Goal: Task Accomplishment & Management: Use online tool/utility

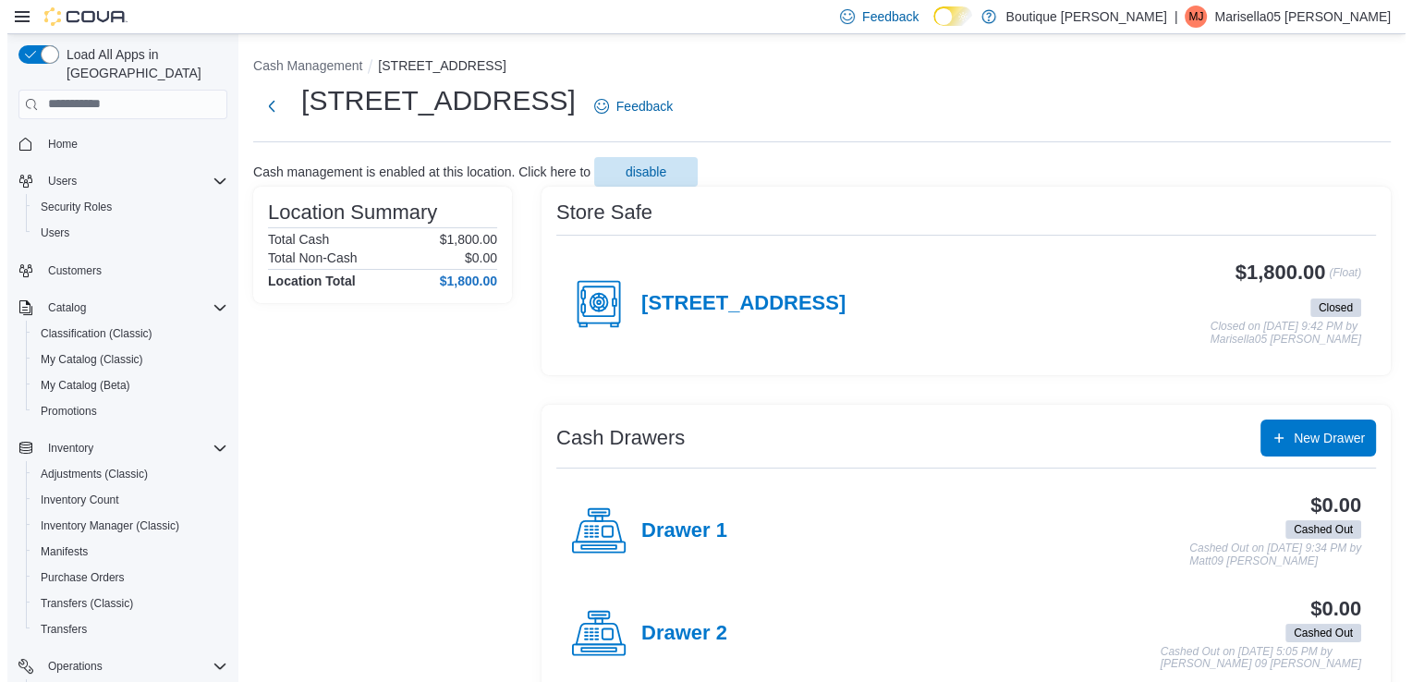
scroll to position [279, 0]
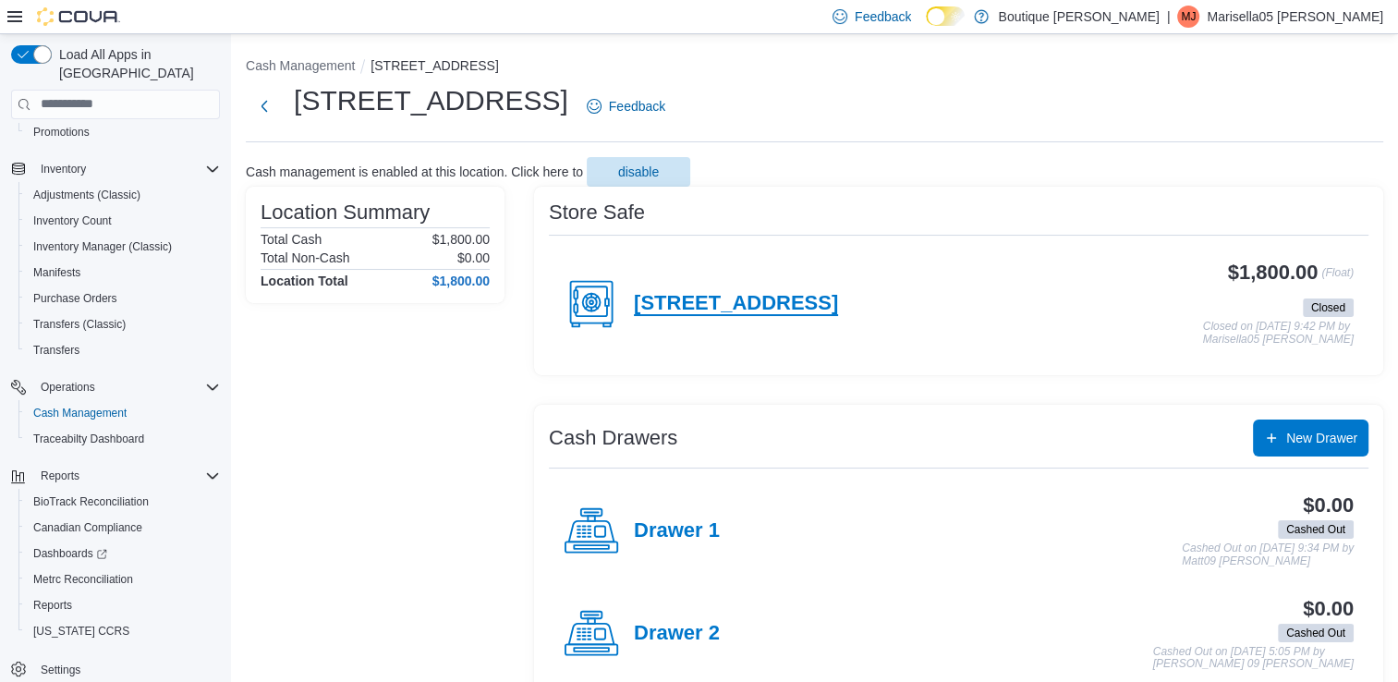
click at [726, 312] on h4 "[STREET_ADDRESS]" at bounding box center [736, 304] width 204 height 24
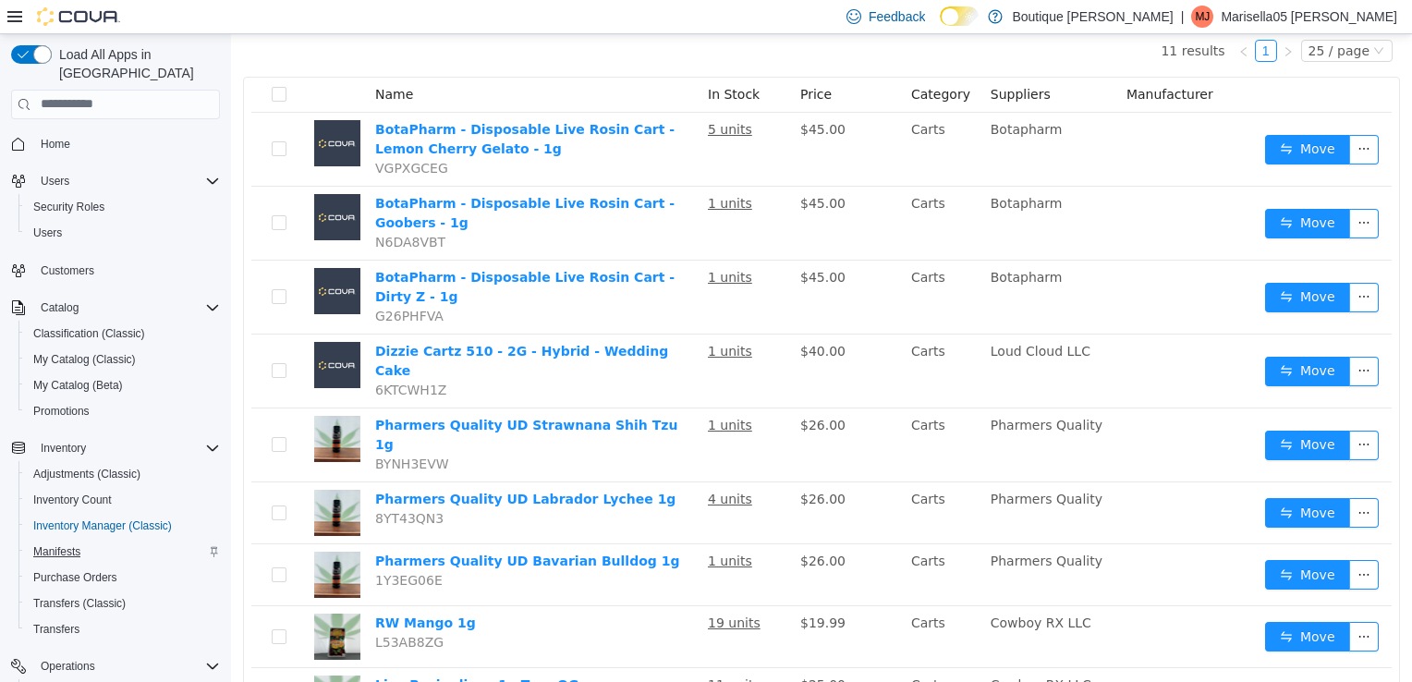
click at [57, 544] on span "Manifests" at bounding box center [56, 551] width 47 height 15
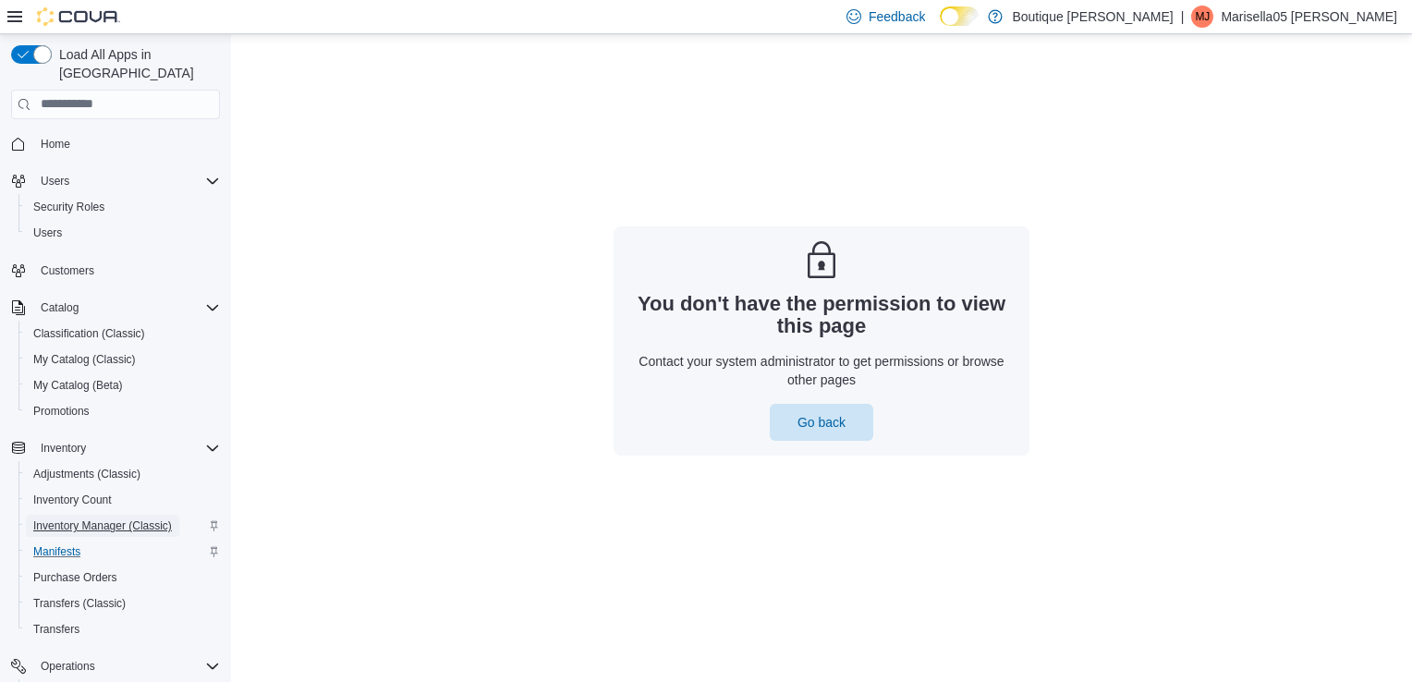
click at [70, 518] on span "Inventory Manager (Classic)" at bounding box center [102, 525] width 139 height 15
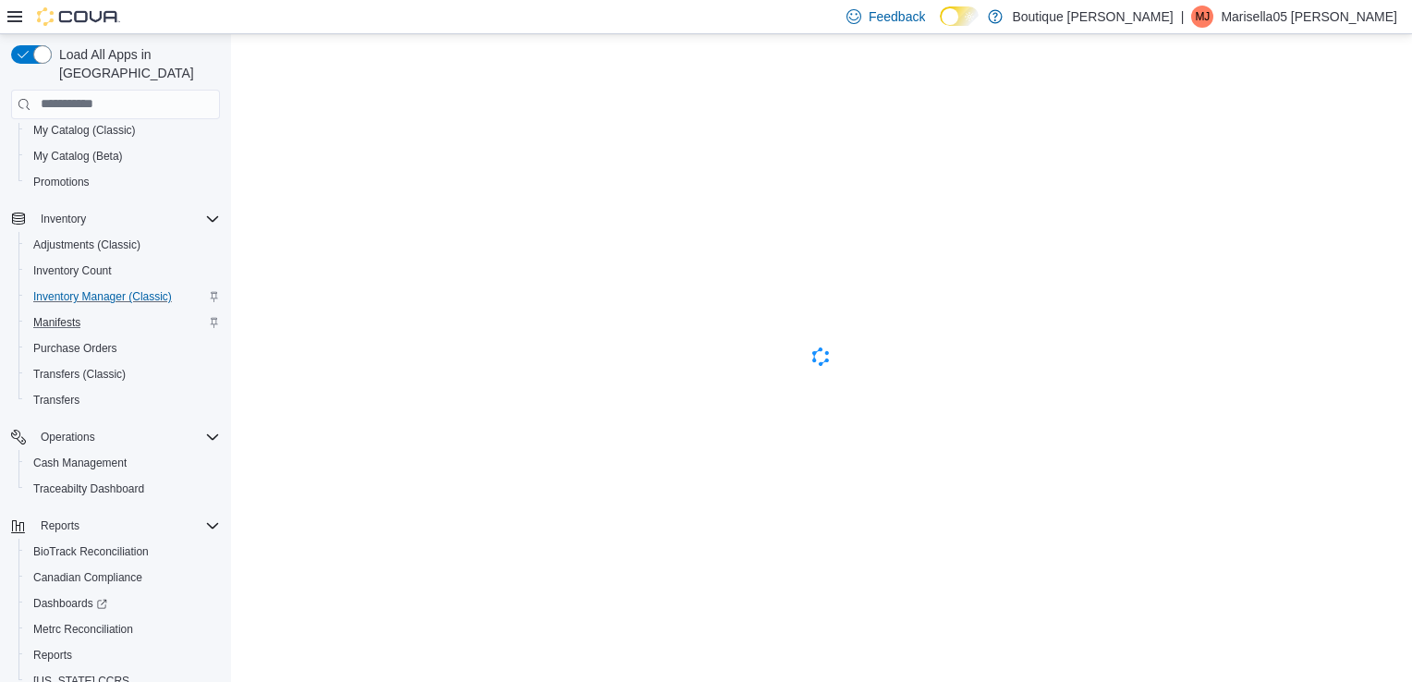
scroll to position [279, 0]
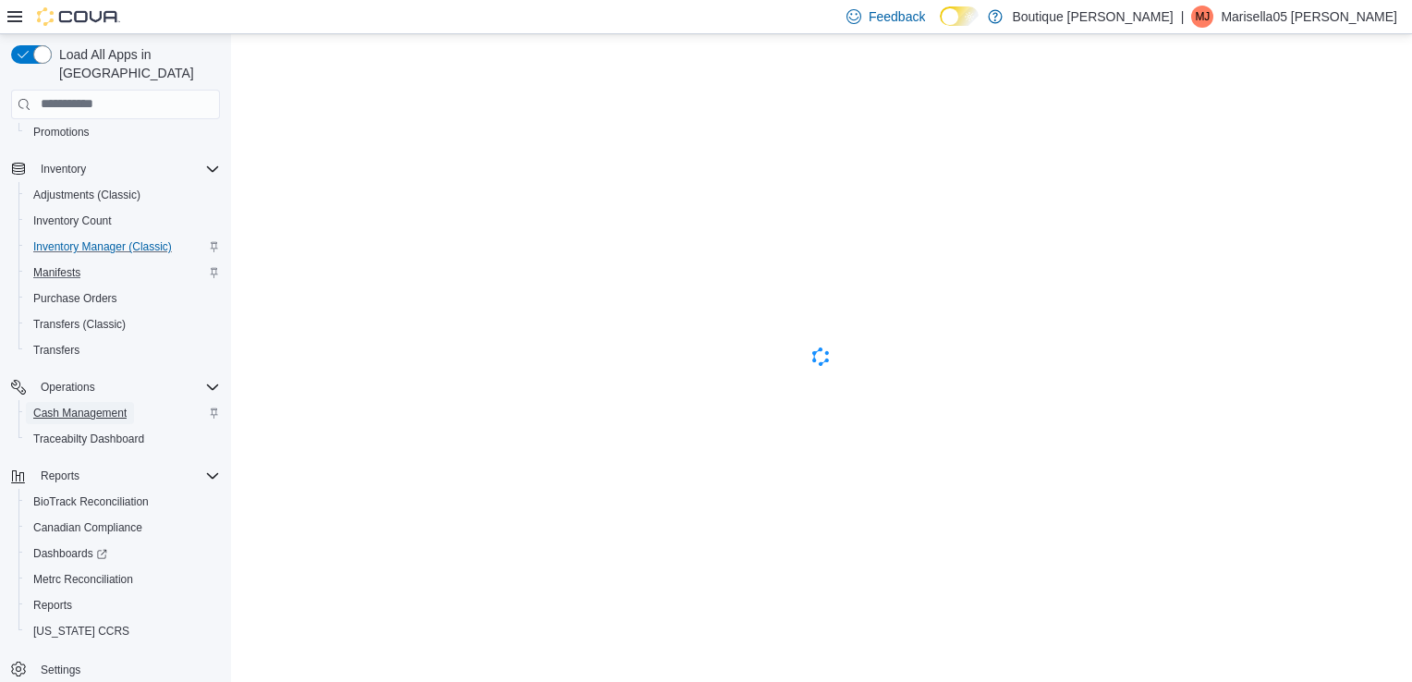
click at [85, 406] on span "Cash Management" at bounding box center [79, 413] width 93 height 15
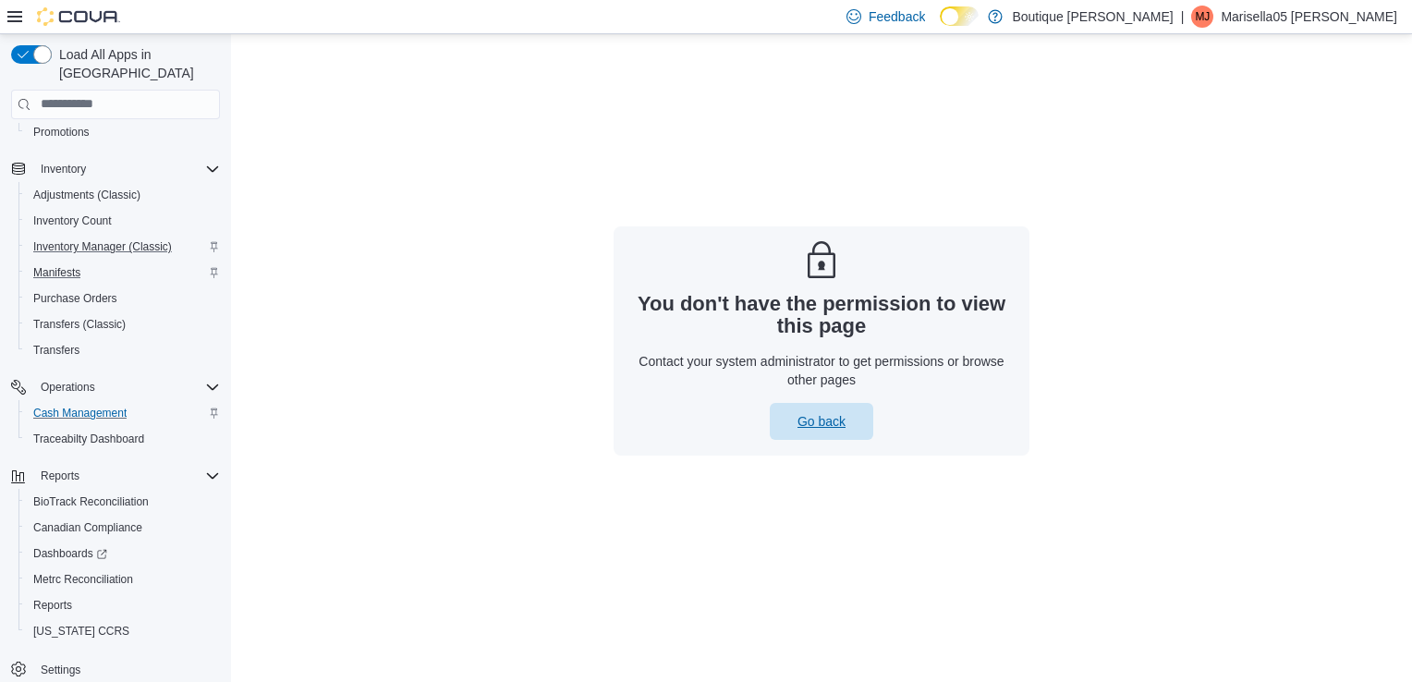
click at [814, 425] on span "Go back" at bounding box center [821, 421] width 48 height 18
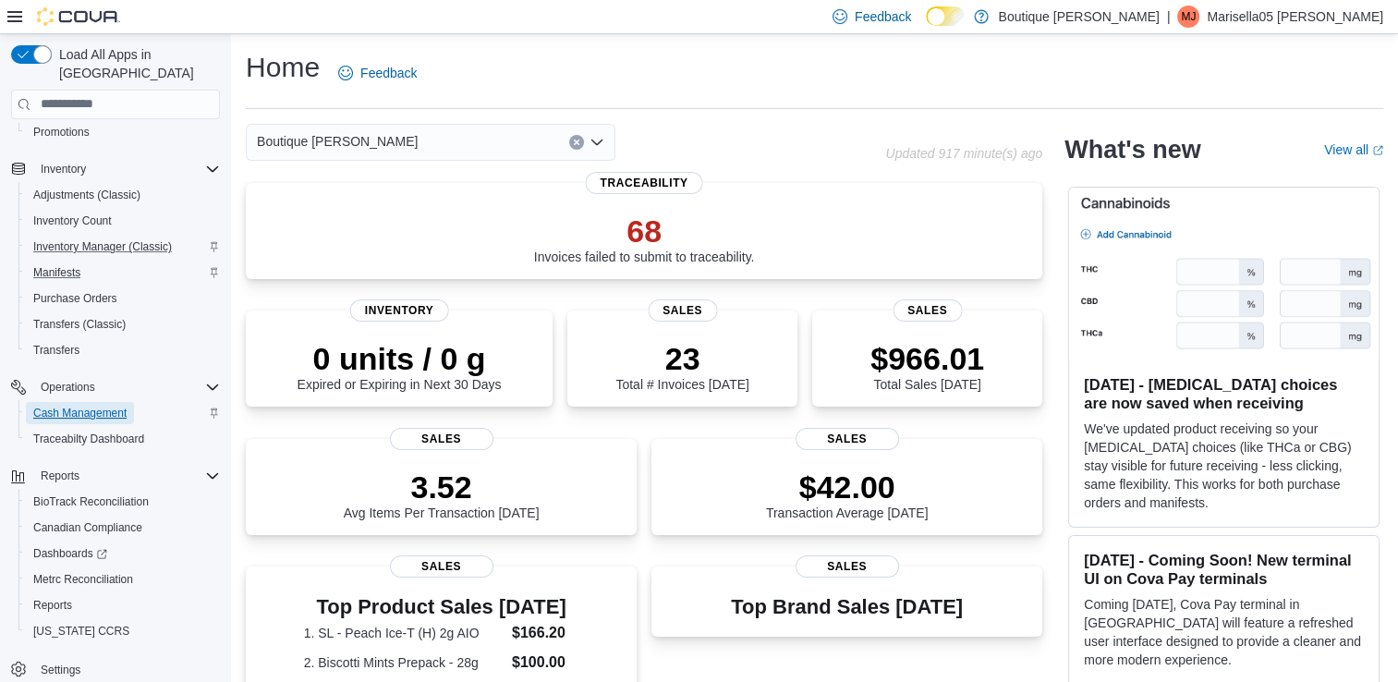
click at [79, 402] on span "Cash Management" at bounding box center [79, 413] width 93 height 22
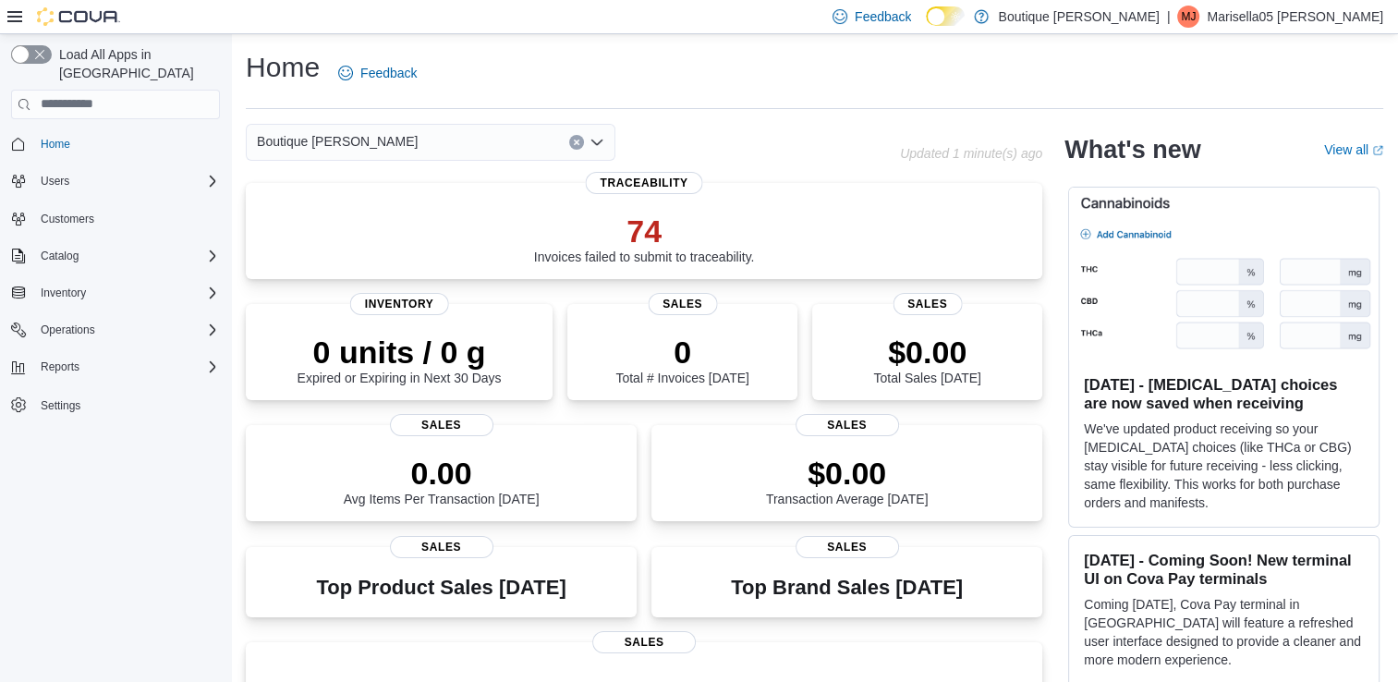
click at [218, 321] on div "Load All Apps in [GEOGRAPHIC_DATA] Home Users Customers Catalog Inventory Opera…" at bounding box center [116, 256] width 224 height 436
click at [211, 322] on icon "Complex example" at bounding box center [212, 329] width 15 height 15
click at [132, 345] on link "Cash Management" at bounding box center [80, 356] width 108 height 22
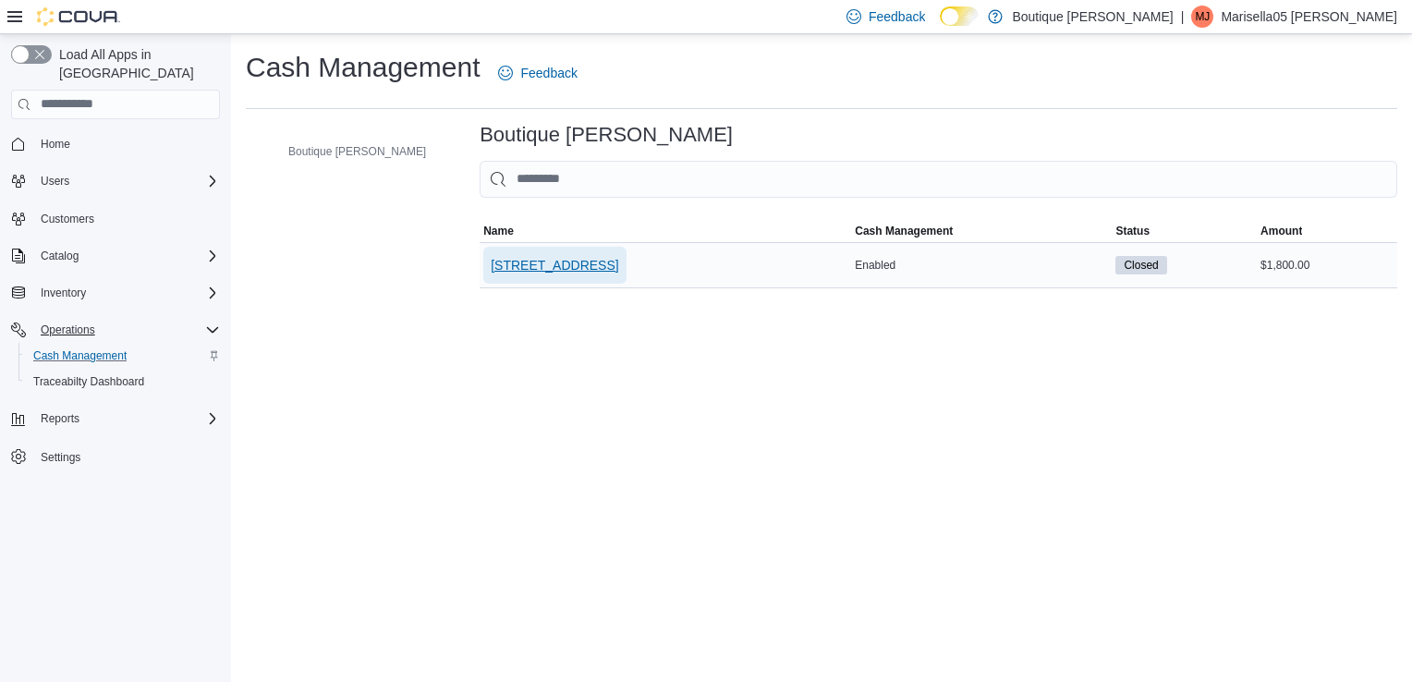
drag, startPoint x: 520, startPoint y: 278, endPoint x: 516, endPoint y: 264, distance: 14.3
click at [520, 276] on span "4701 Menaul Blvd NE" at bounding box center [554, 265] width 127 height 37
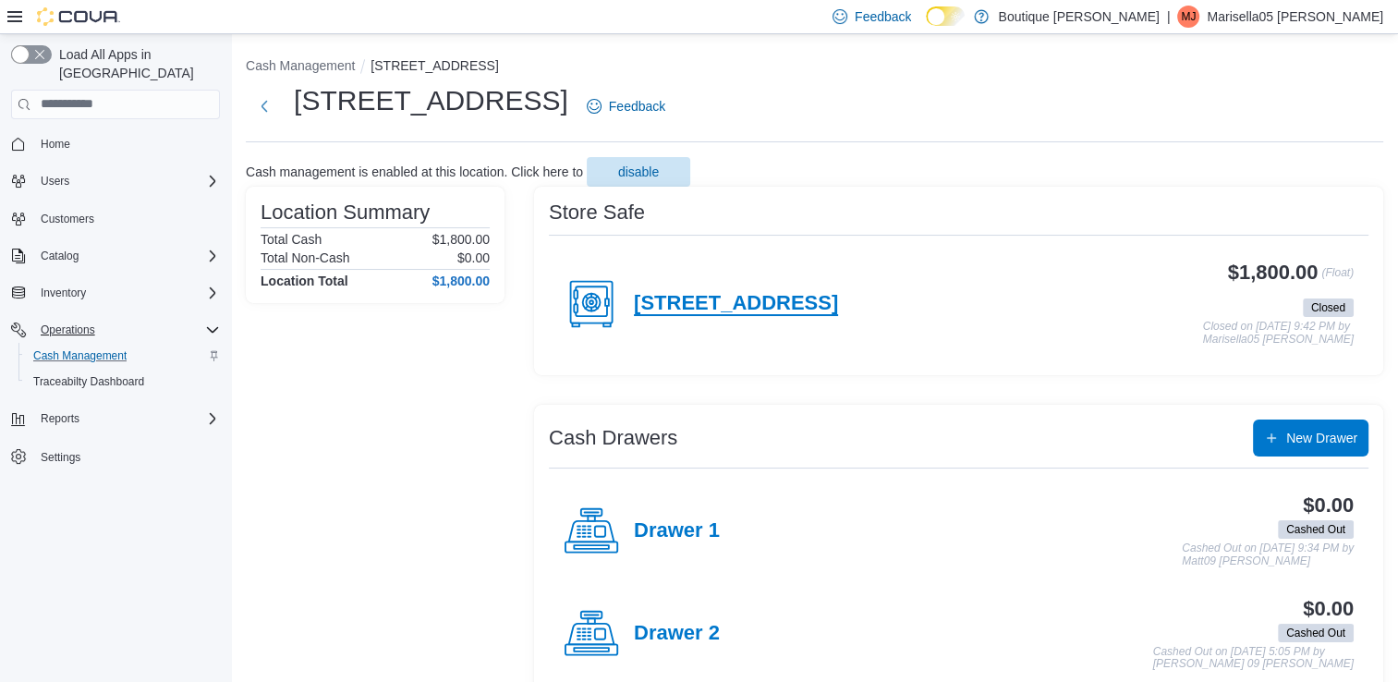
click at [713, 301] on h4 "4701 Menaul Blvd NE" at bounding box center [736, 304] width 204 height 24
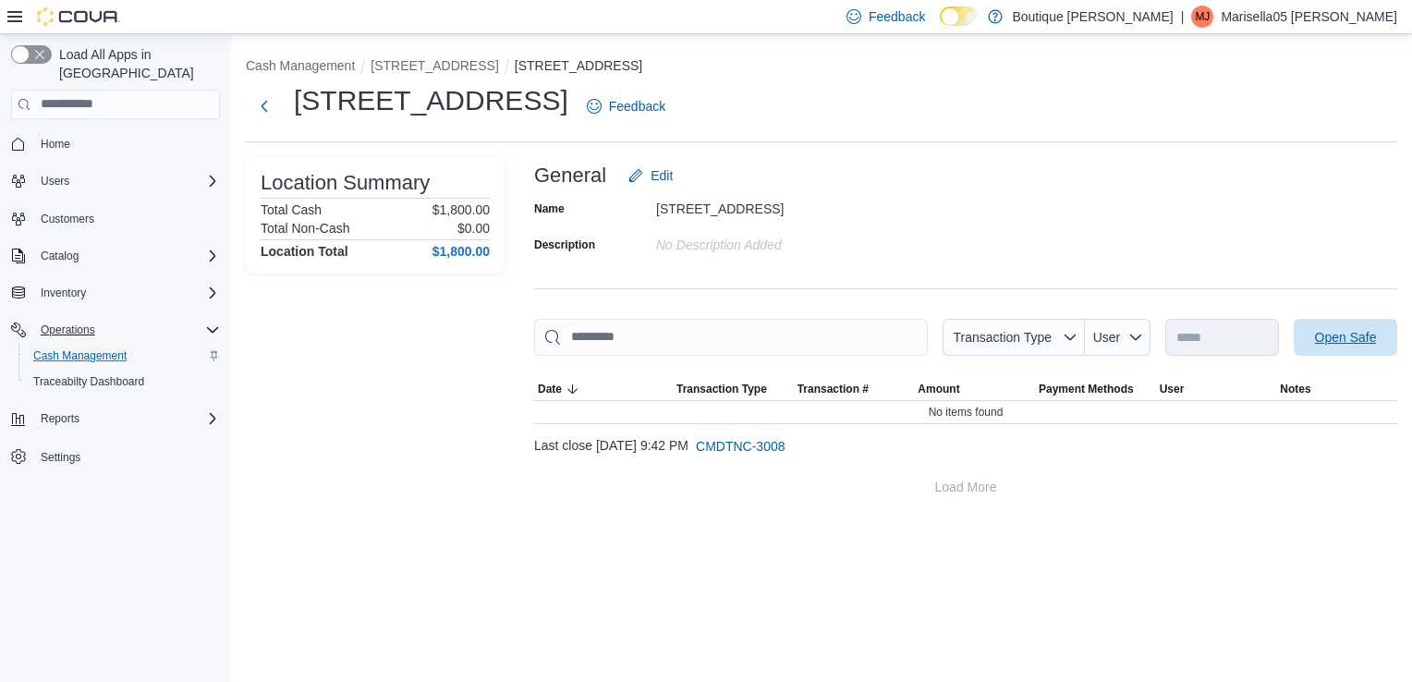
drag, startPoint x: 1349, startPoint y: 334, endPoint x: 1341, endPoint y: 323, distance: 13.3
click at [1348, 337] on span "Open Safe" at bounding box center [1346, 337] width 62 height 18
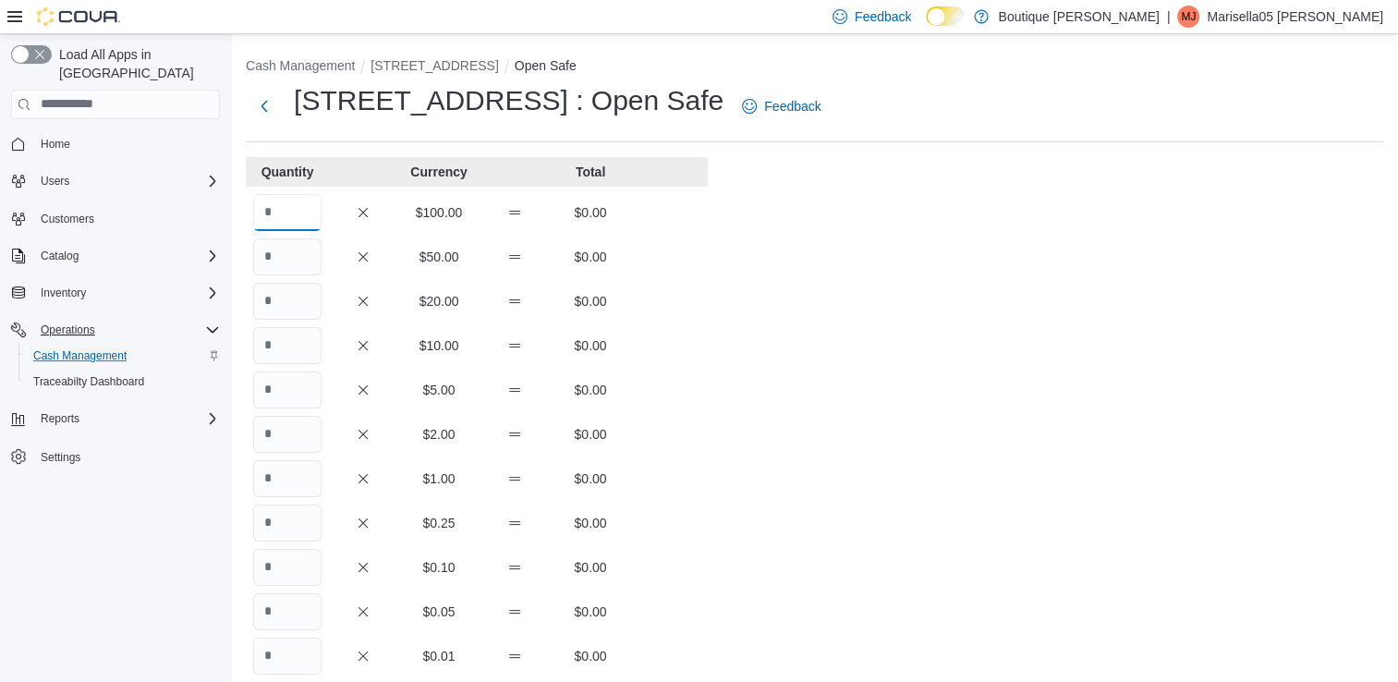
click at [262, 209] on input "Quantity" at bounding box center [287, 212] width 68 height 37
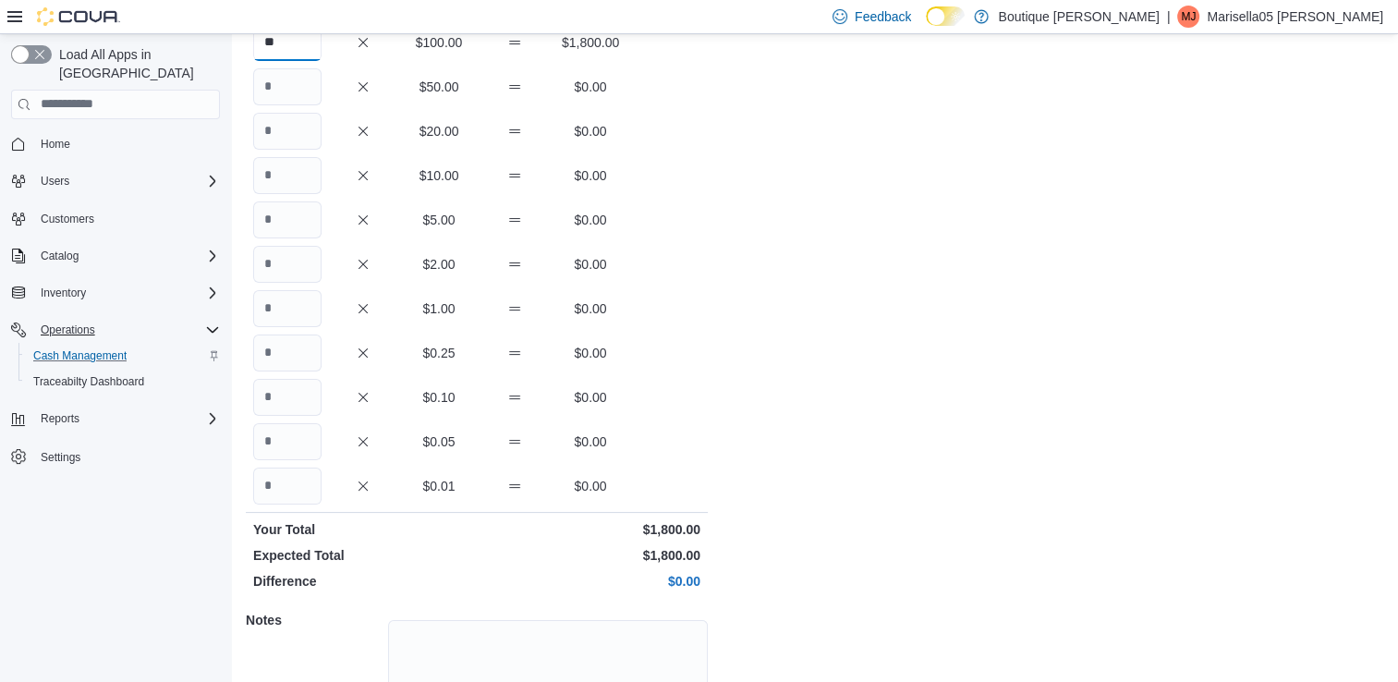
scroll to position [315, 0]
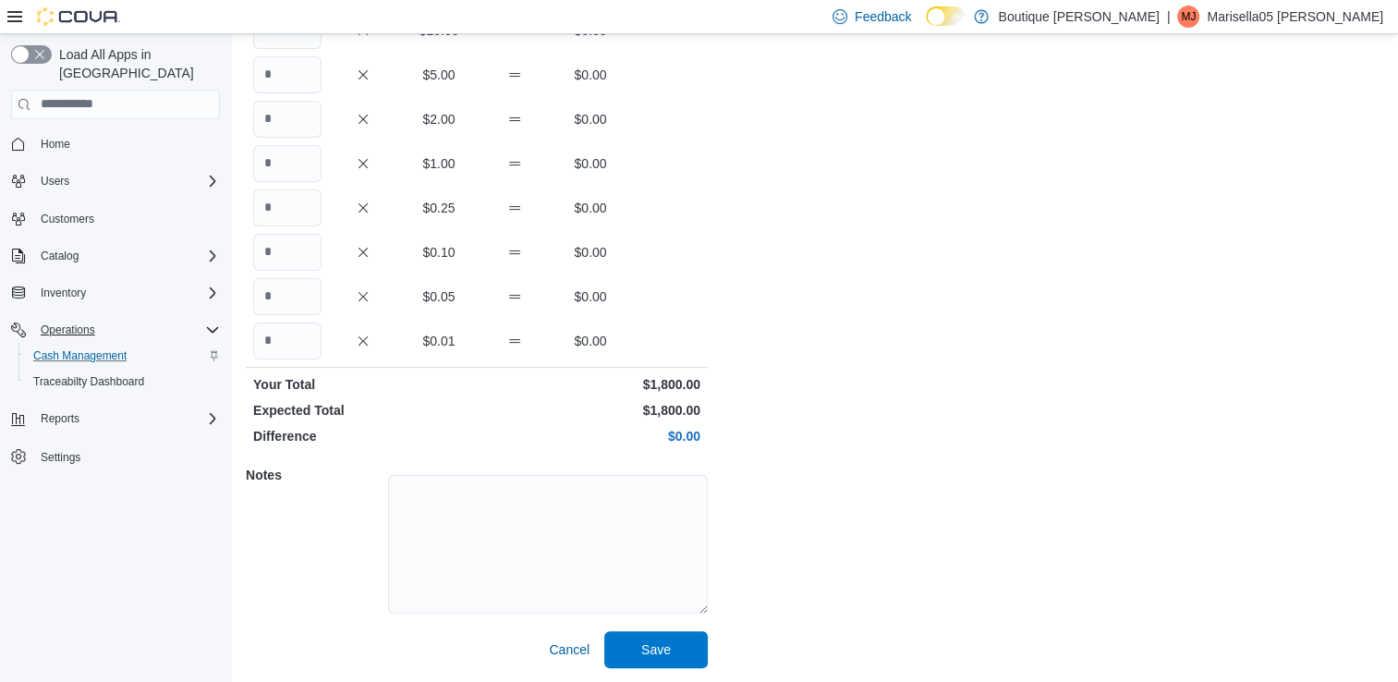
type input "**"
click at [628, 601] on textarea at bounding box center [548, 544] width 320 height 139
drag, startPoint x: 677, startPoint y: 652, endPoint x: 684, endPoint y: 639, distance: 14.5
click at [676, 652] on span "Save" at bounding box center [655, 648] width 81 height 37
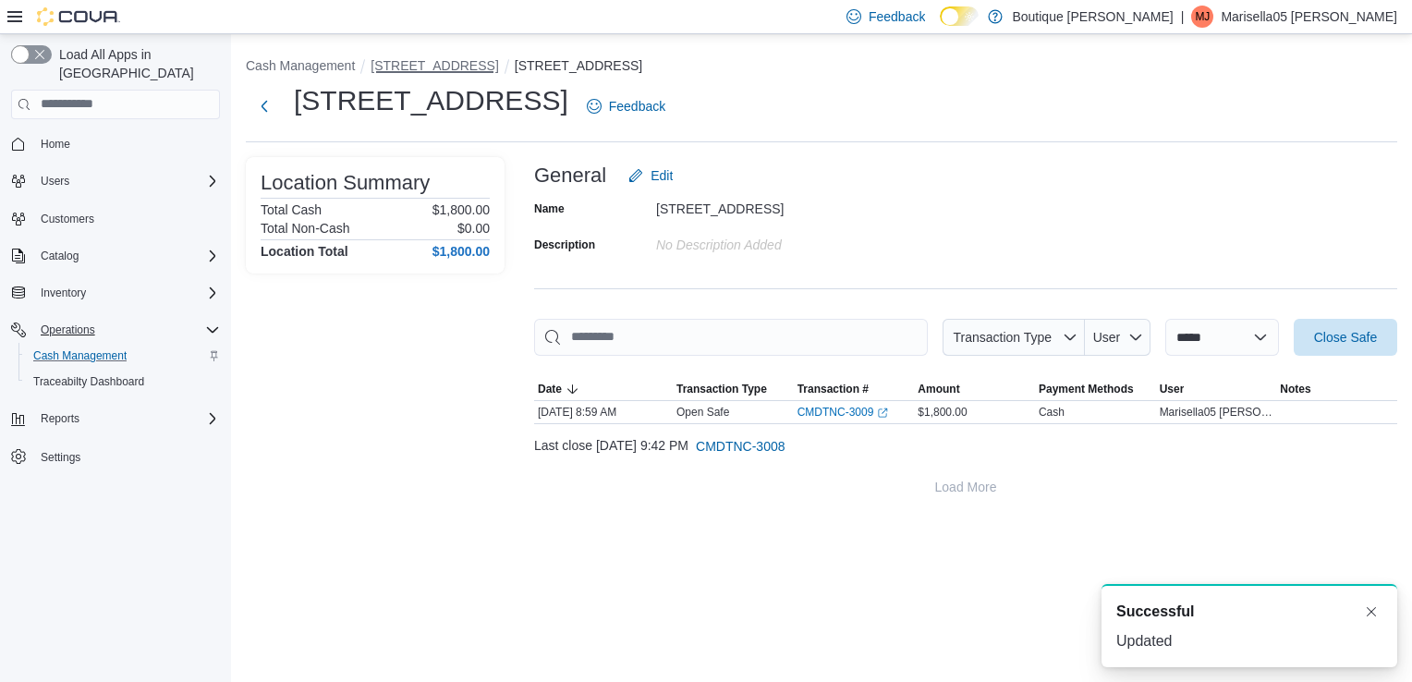
click at [477, 73] on li "4701 Menaul Blvd NE" at bounding box center [441, 65] width 143 height 18
click at [467, 67] on button "4701 Menaul Blvd NE" at bounding box center [433, 65] width 127 height 15
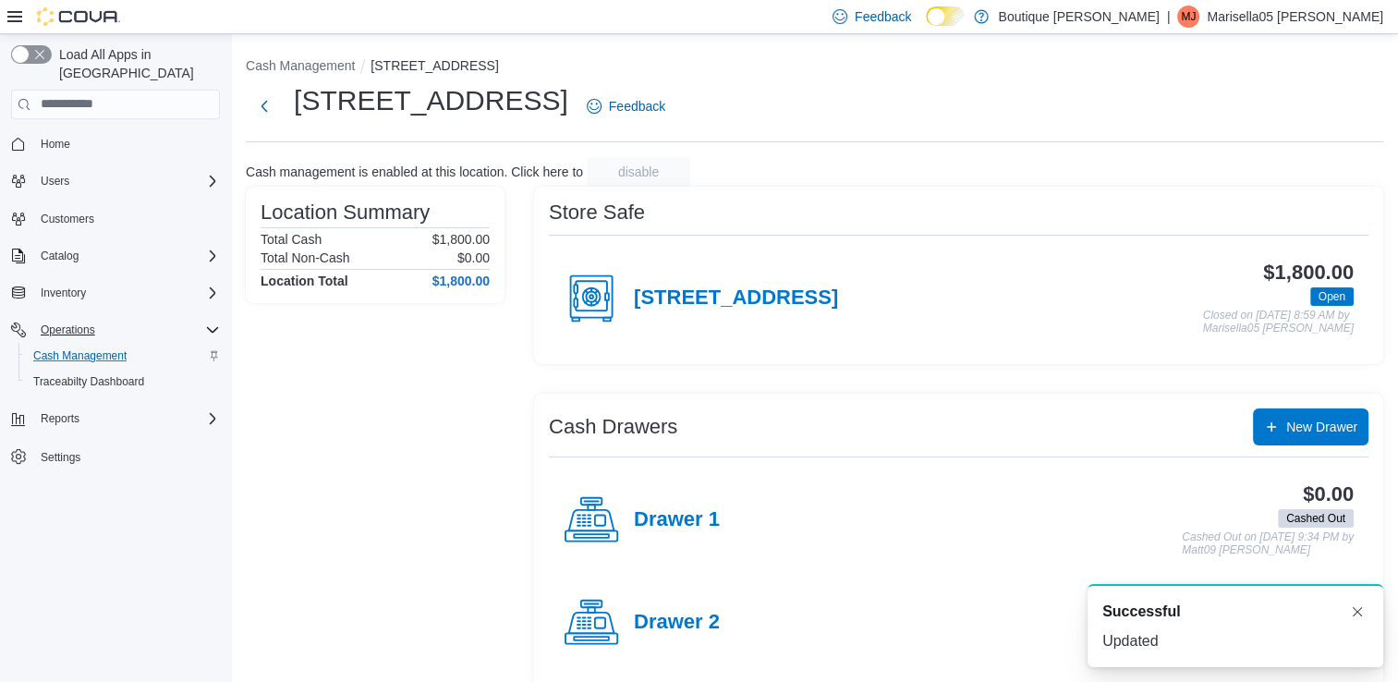
click at [694, 517] on h4 "Drawer 1" at bounding box center [677, 520] width 86 height 24
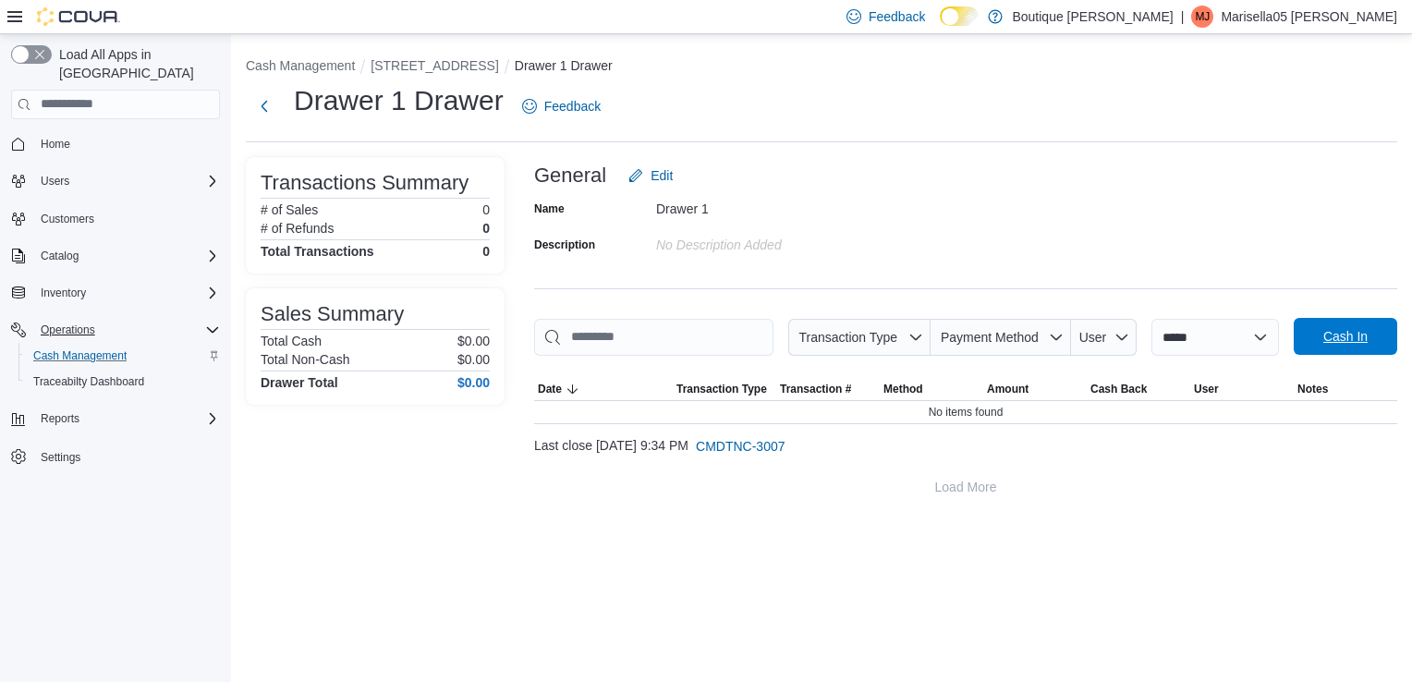
click at [1359, 320] on span "Cash In" at bounding box center [1344, 336] width 81 height 37
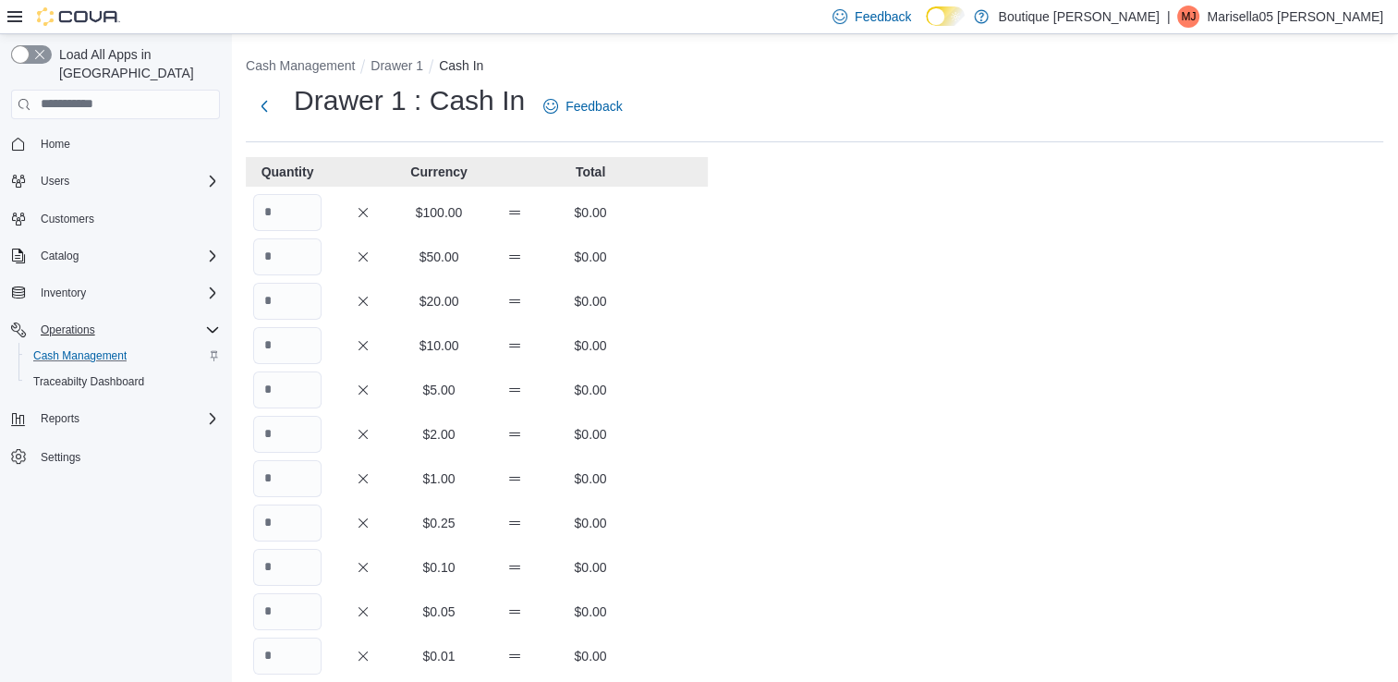
click at [326, 295] on div "$20.00 $0.00" at bounding box center [477, 301] width 462 height 37
click at [292, 309] on input "Quantity" at bounding box center [287, 301] width 68 height 37
type input "*"
type input "**"
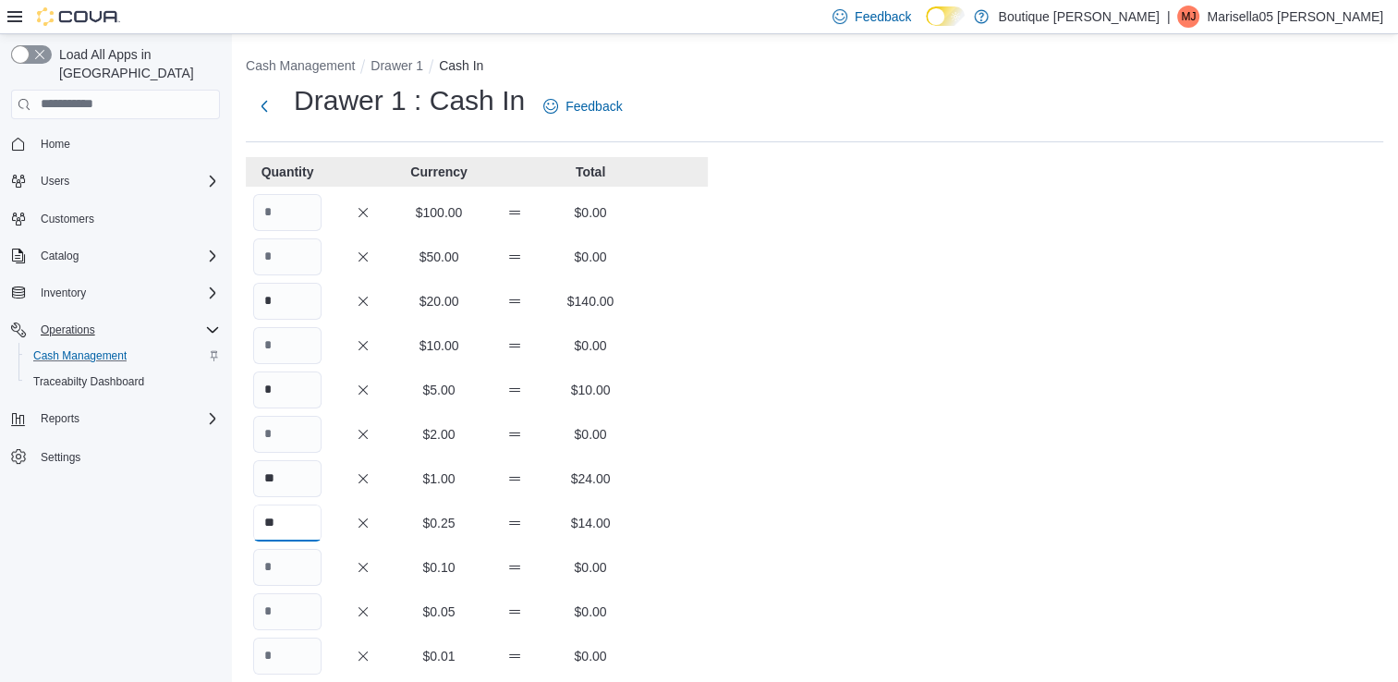
type input "**"
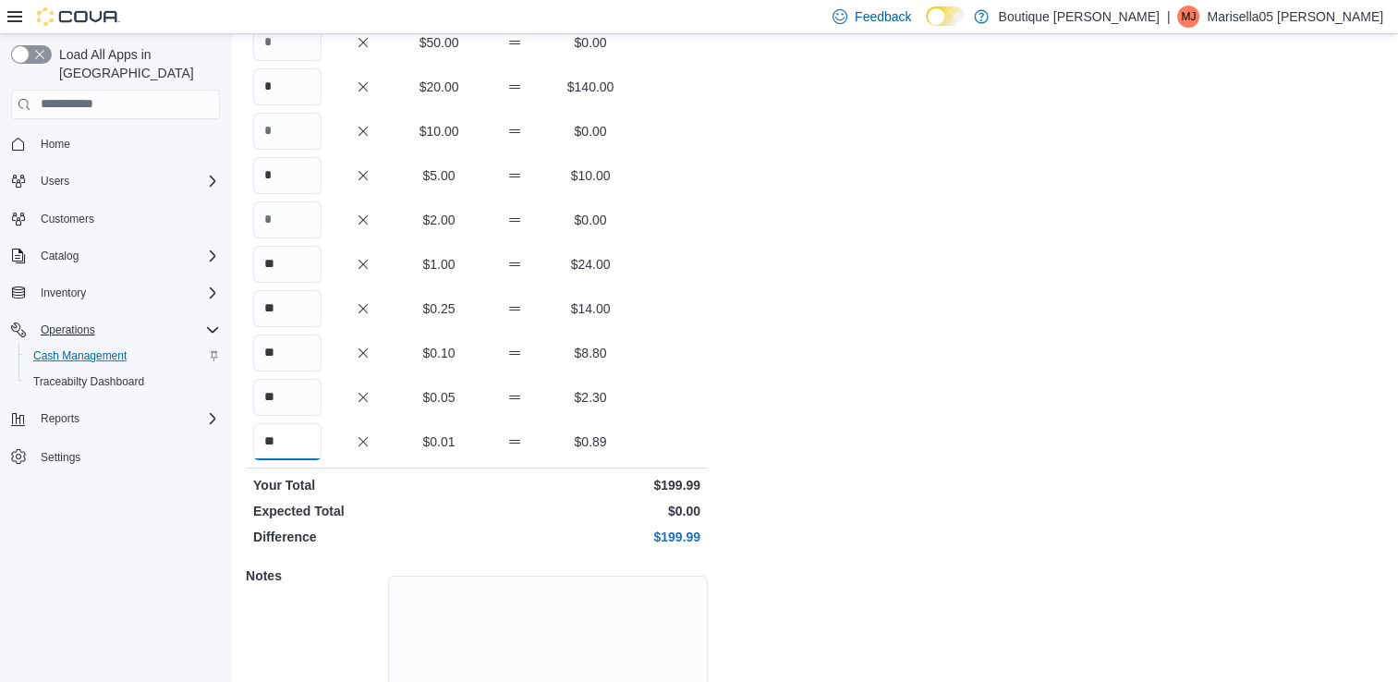
scroll to position [315, 0]
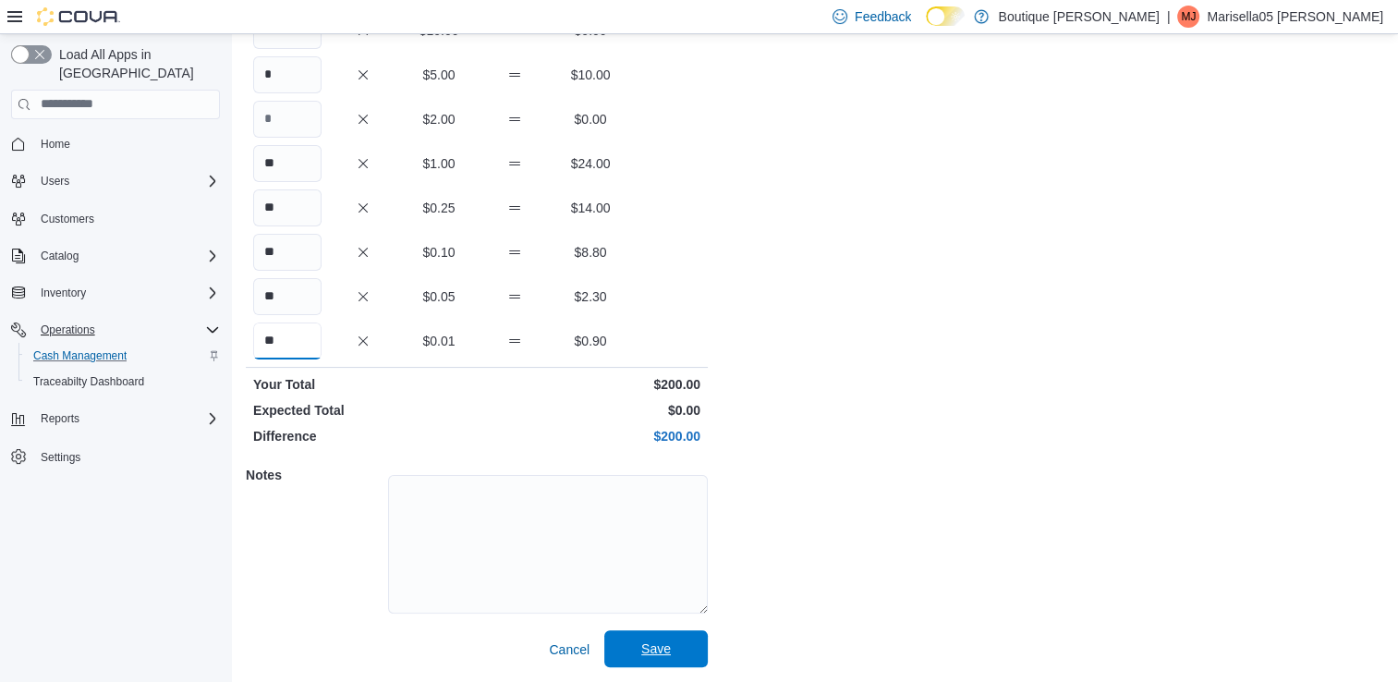
type input "**"
click at [665, 656] on span "Save" at bounding box center [656, 648] width 30 height 18
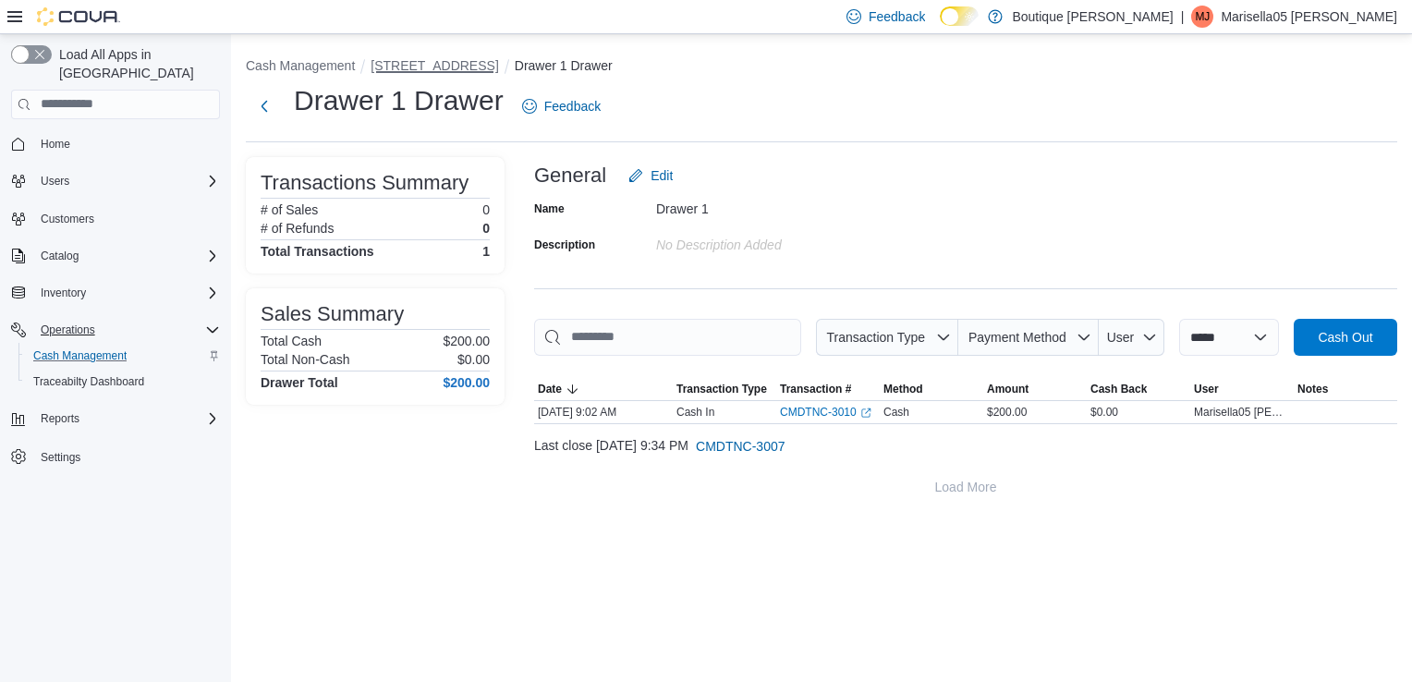
click at [429, 65] on button "4701 Menaul Blvd NE" at bounding box center [433, 65] width 127 height 15
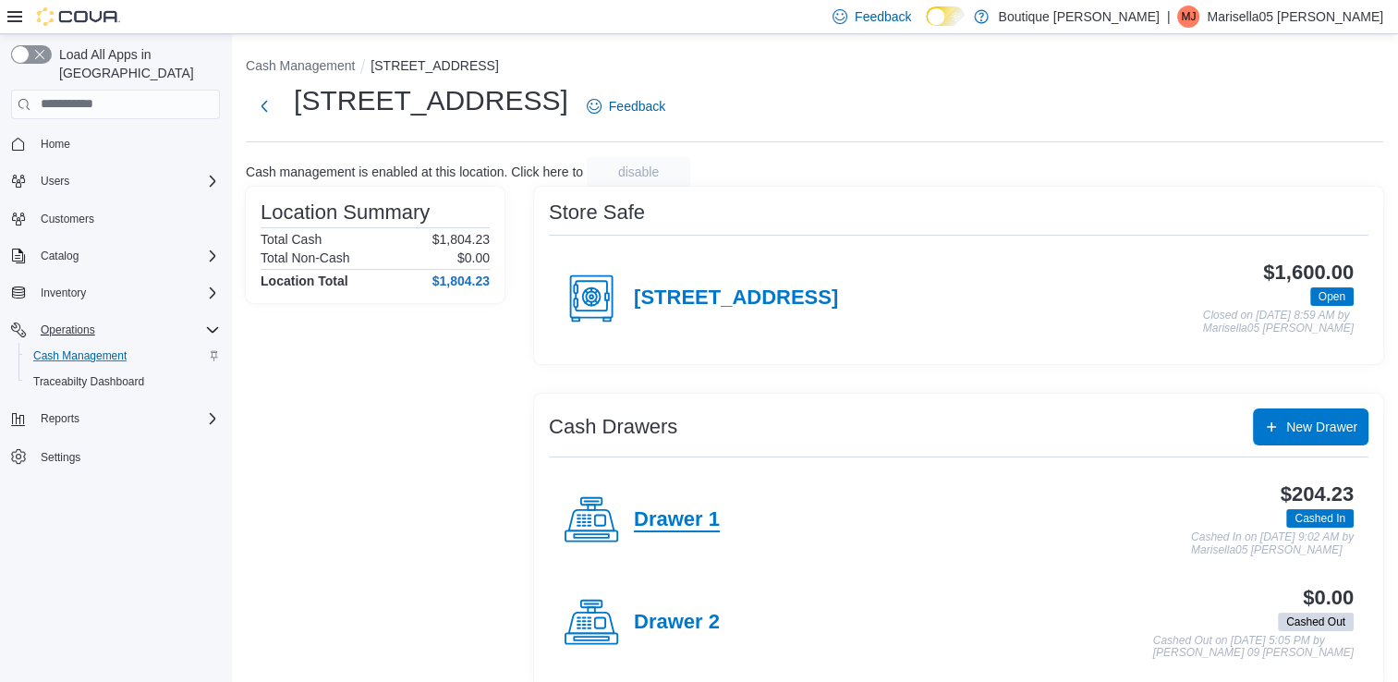
click at [682, 527] on h4 "Drawer 1" at bounding box center [677, 520] width 86 height 24
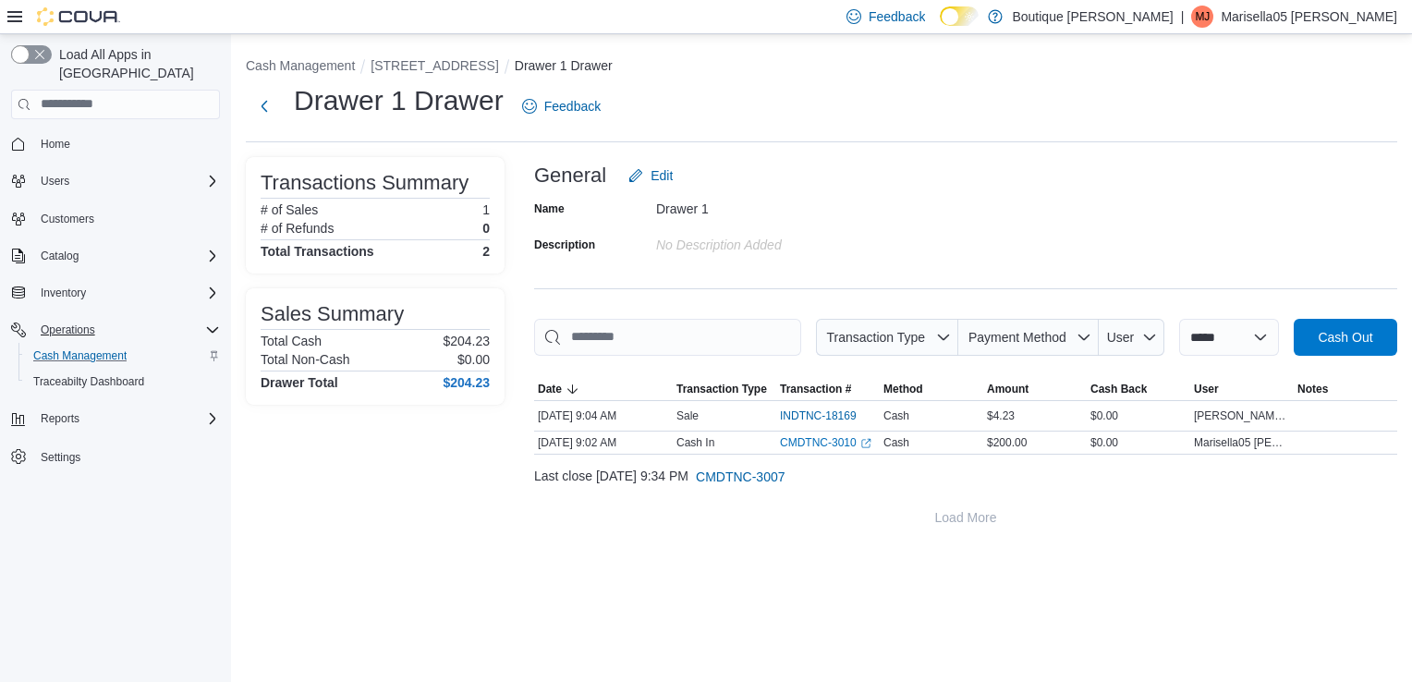
click at [478, 55] on div "**********" at bounding box center [821, 292] width 1181 height 516
click at [478, 62] on button "4701 Menaul Blvd NE" at bounding box center [433, 65] width 127 height 15
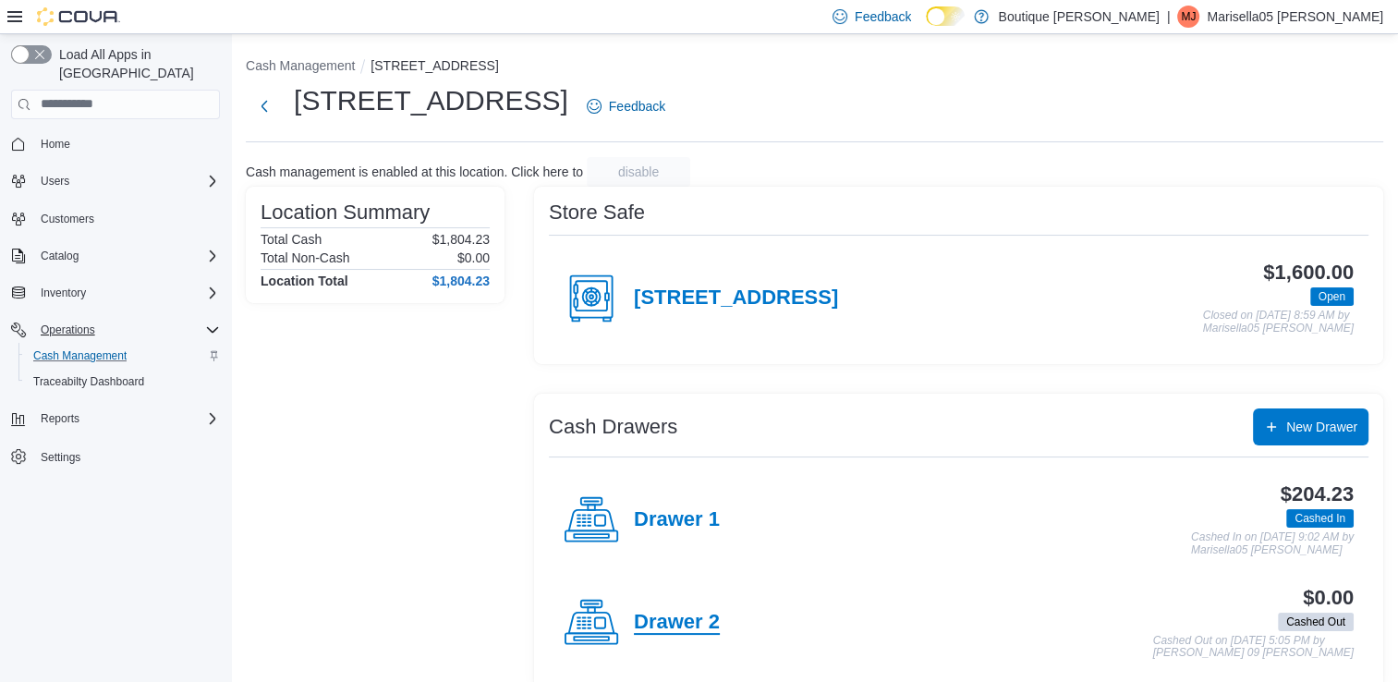
click at [675, 615] on h4 "Drawer 2" at bounding box center [677, 623] width 86 height 24
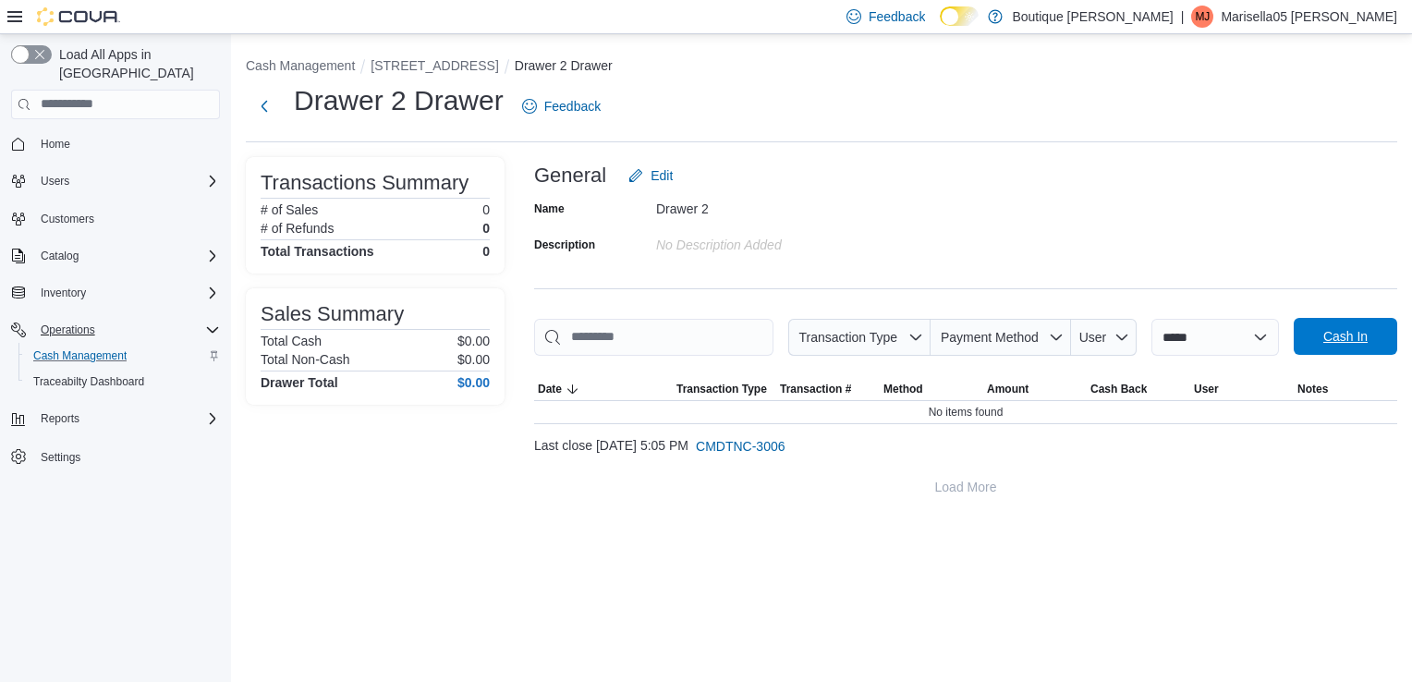
click at [1376, 327] on span "Cash In" at bounding box center [1344, 336] width 81 height 37
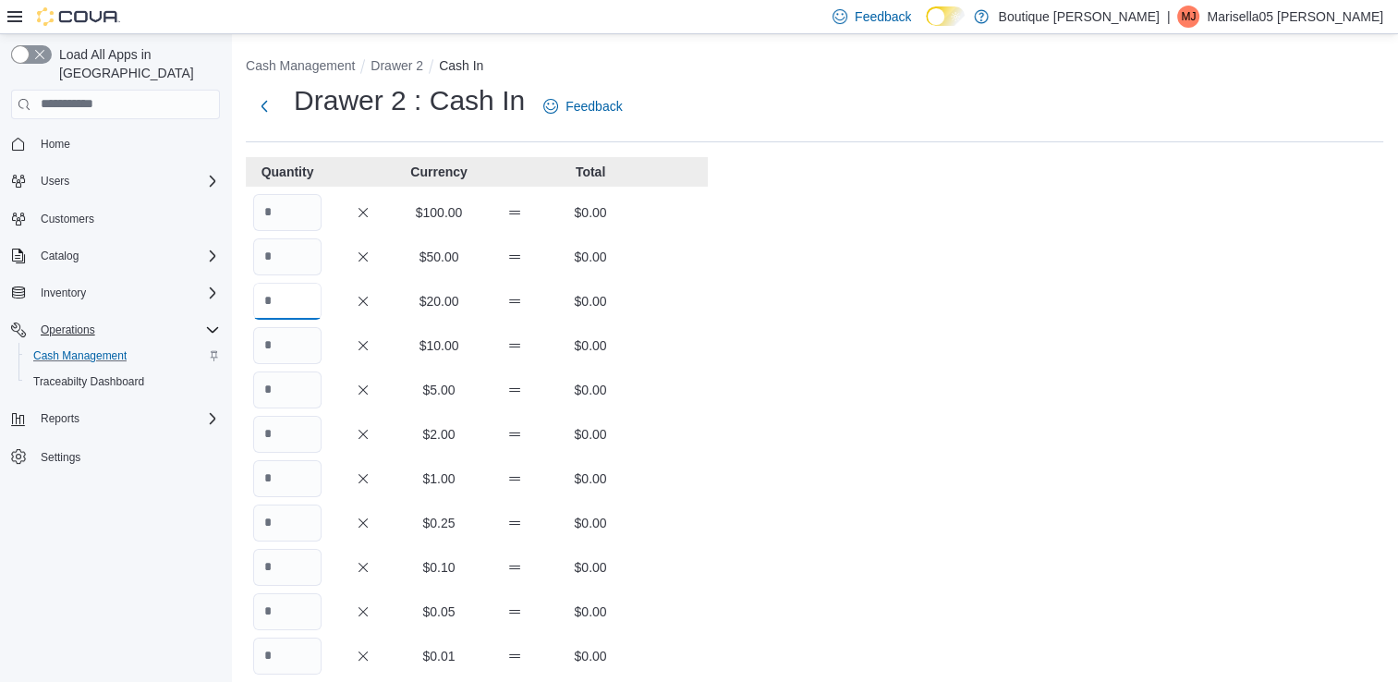
click at [299, 307] on input "Quantity" at bounding box center [287, 301] width 68 height 37
type input "*"
type input "**"
type input "*"
type input "**"
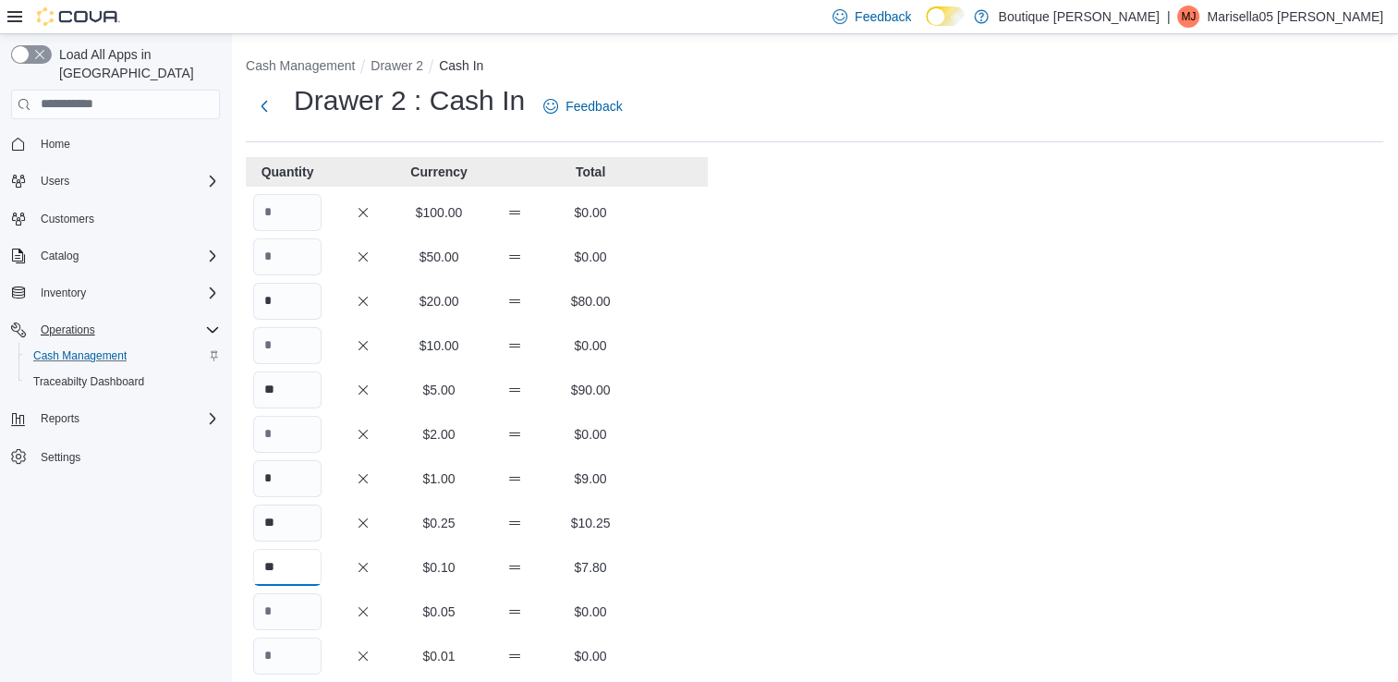
type input "**"
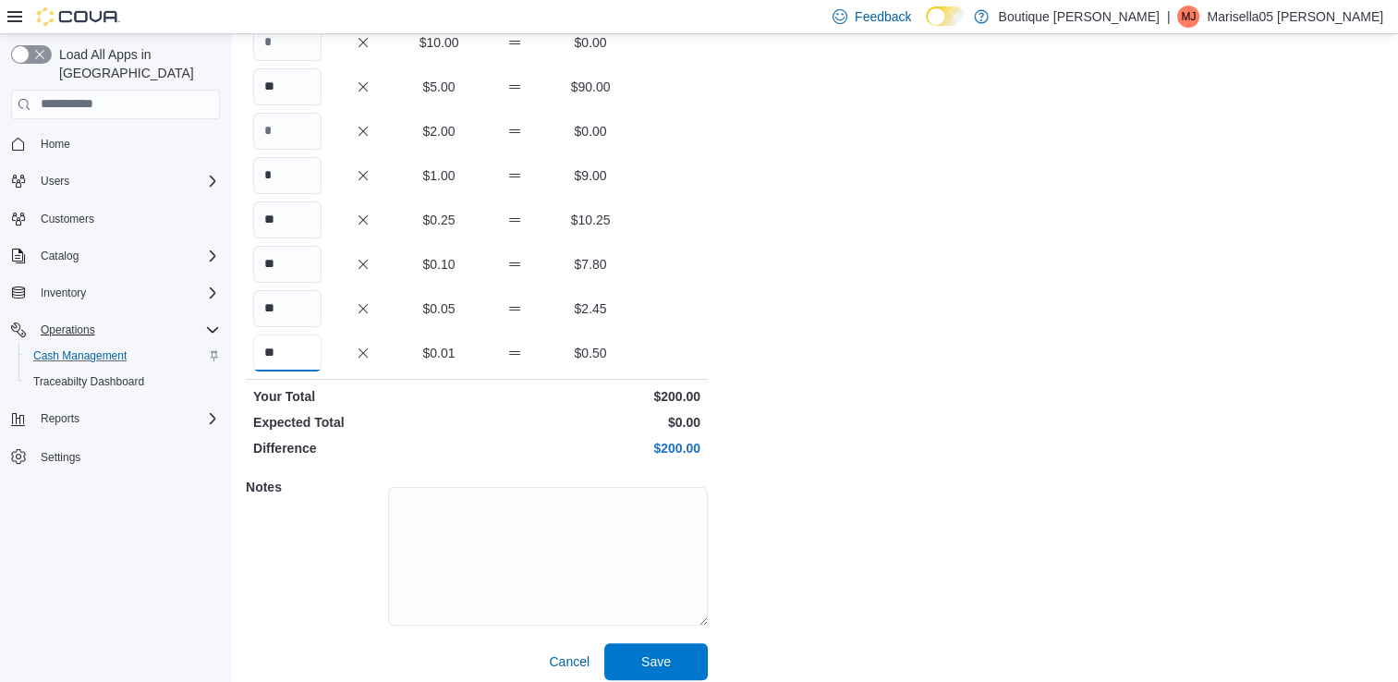
scroll to position [315, 0]
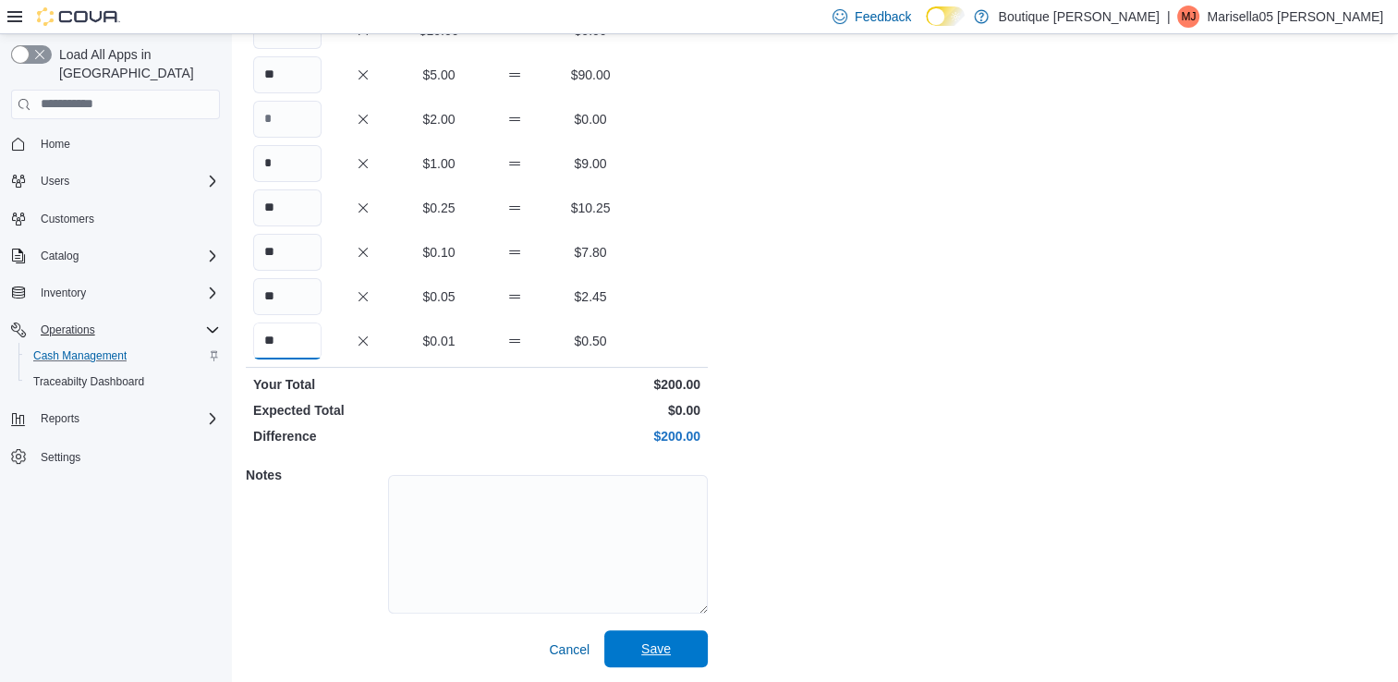
type input "**"
click at [650, 637] on span "Save" at bounding box center [655, 648] width 81 height 37
